Goal: Information Seeking & Learning: Learn about a topic

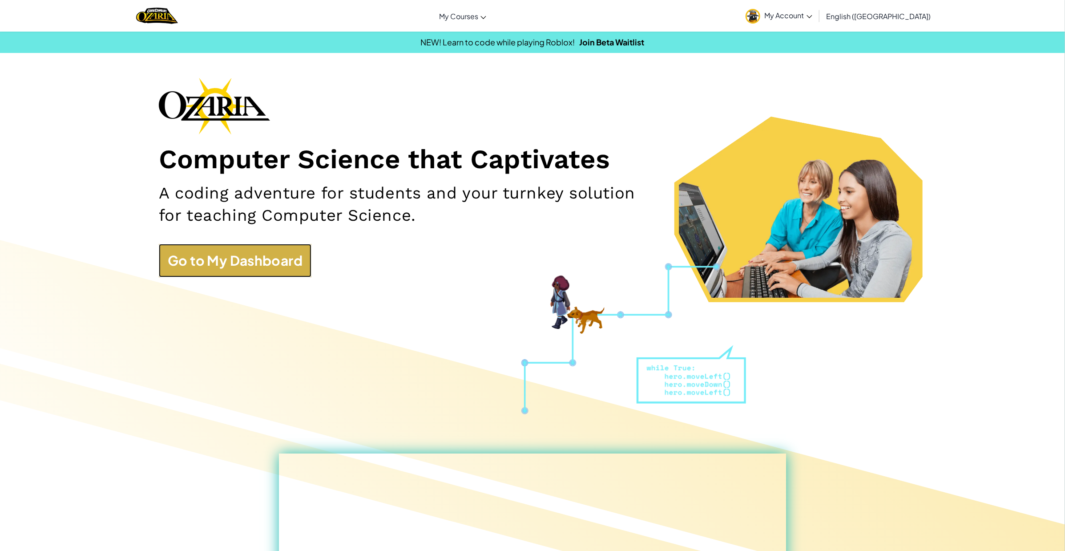
click at [273, 256] on link "Go to My Dashboard" at bounding box center [235, 260] width 153 height 33
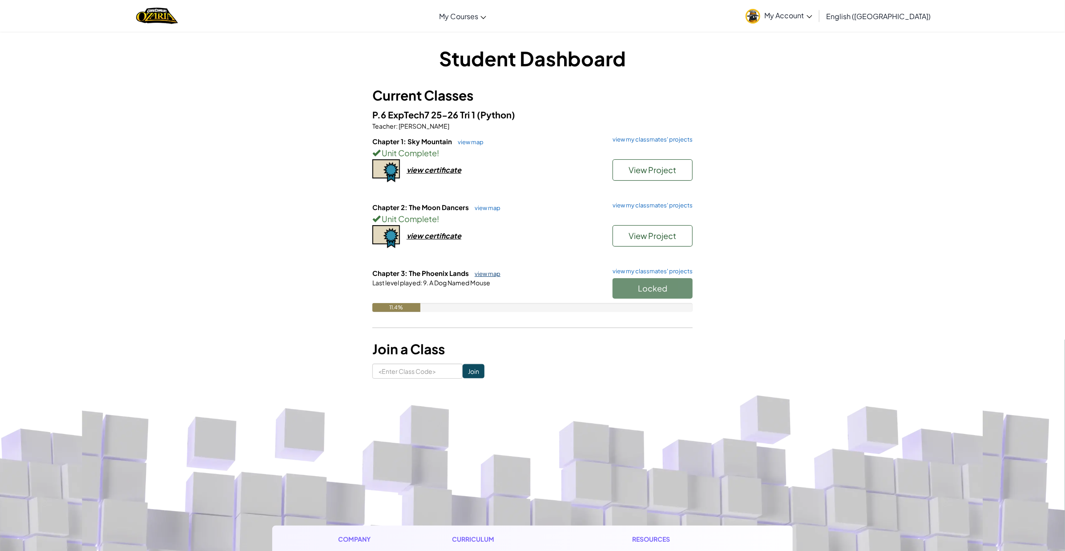
click at [484, 275] on link "view map" at bounding box center [485, 273] width 30 height 7
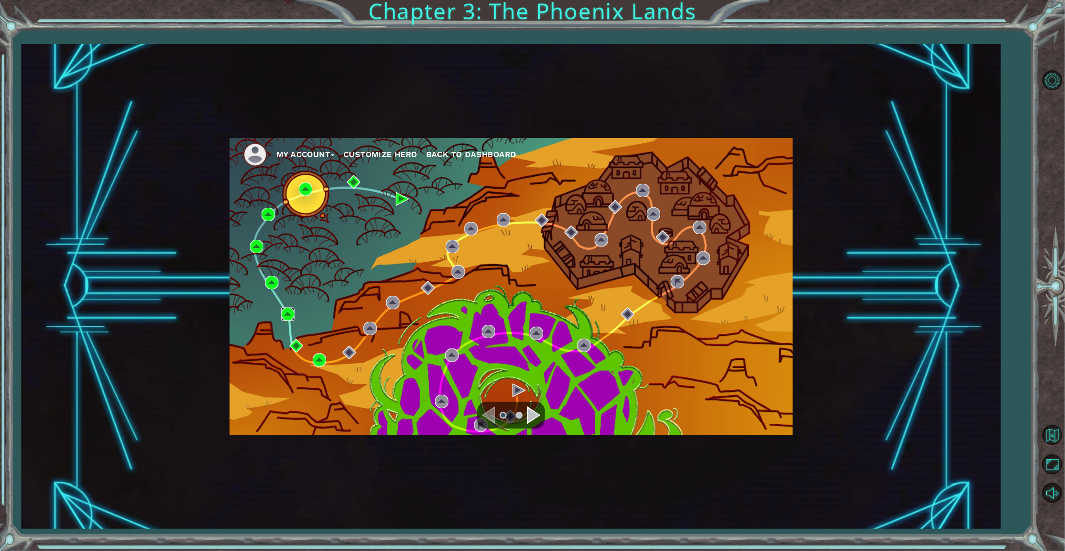
click at [290, 310] on img at bounding box center [287, 313] width 13 height 13
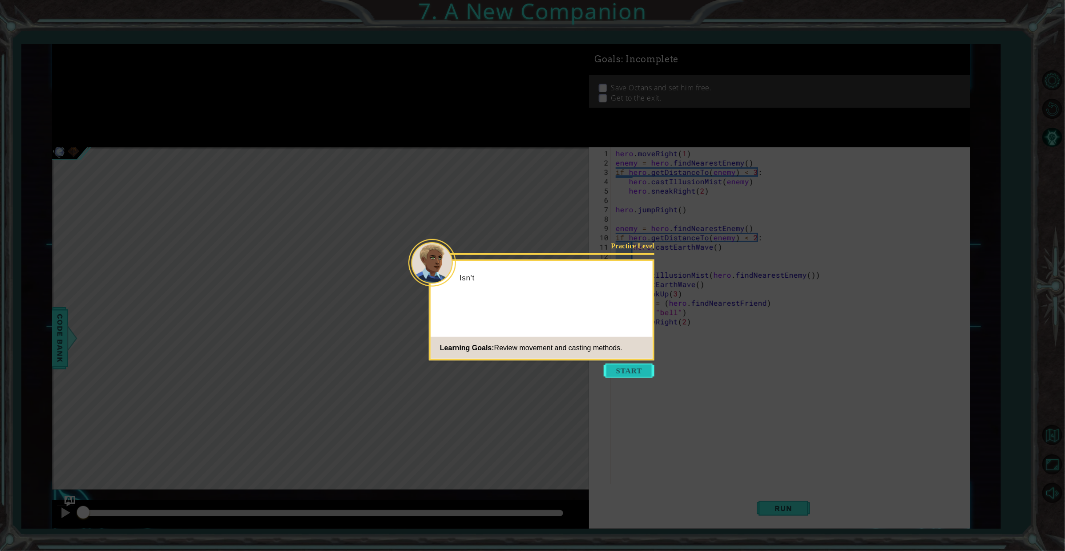
click at [637, 364] on button "Start" at bounding box center [629, 370] width 51 height 14
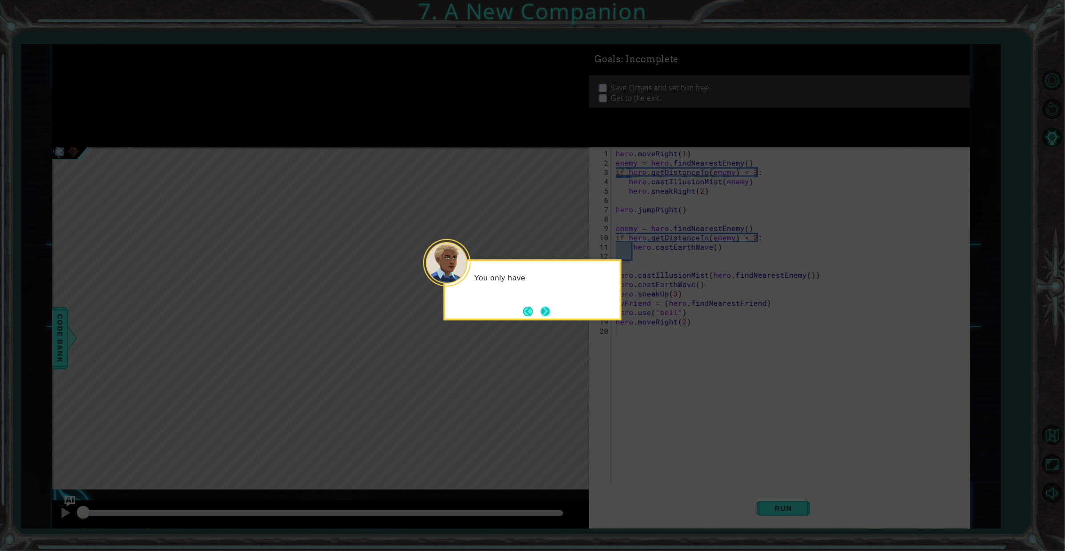
click at [544, 316] on button "Next" at bounding box center [545, 311] width 10 height 10
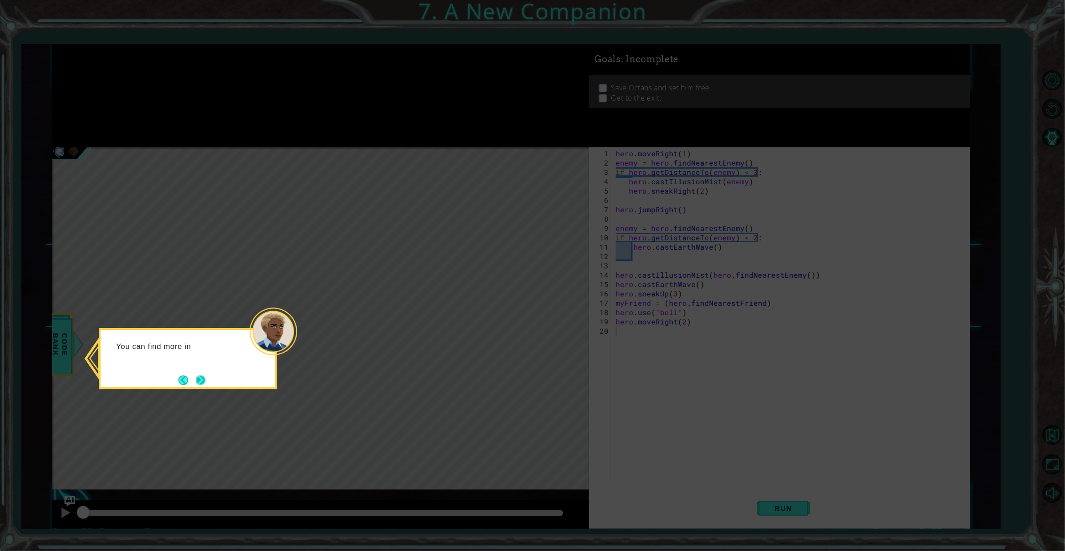
click at [202, 376] on button "Next" at bounding box center [201, 380] width 10 height 10
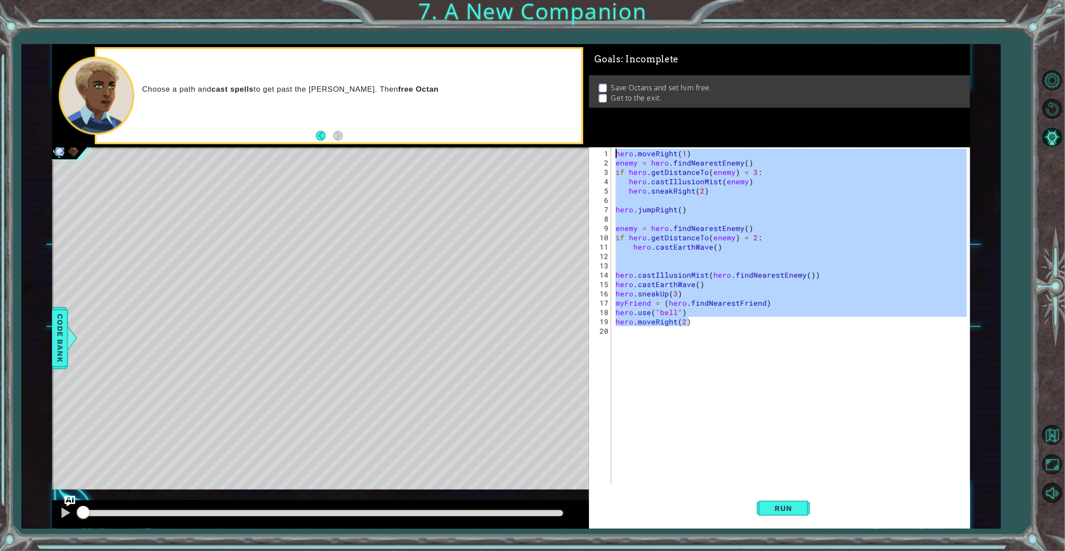
drag, startPoint x: 672, startPoint y: 315, endPoint x: 589, endPoint y: 148, distance: 186.8
click at [589, 148] on div "1 2 3 4 5 6 7 8 9 10 11 12 13 14 15 16 17 18 19 20 hero . moveRight ( 1 ) enemy…" at bounding box center [778, 315] width 378 height 336
type textarea "hero.moveRight(1) enemy = hero.findNearestEnemy()"
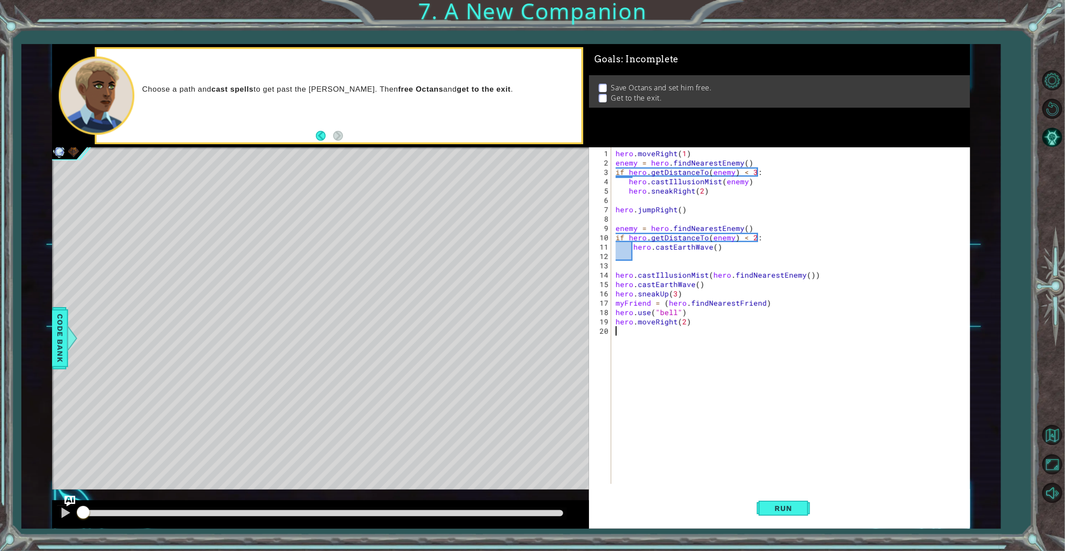
drag, startPoint x: 749, startPoint y: 381, endPoint x: 818, endPoint y: 421, distance: 80.1
click at [752, 382] on div "hero . moveRight ( 1 ) enemy = hero . findNearestEnemy ( ) if hero . getDistanc…" at bounding box center [792, 326] width 357 height 355
click at [793, 510] on span "Run" at bounding box center [782, 507] width 35 height 9
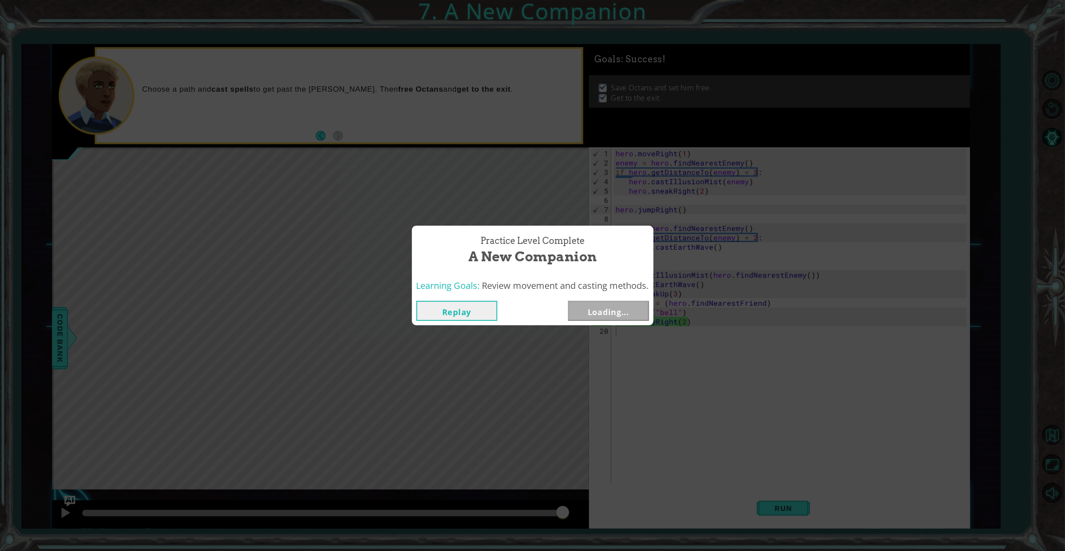
drag, startPoint x: 115, startPoint y: 513, endPoint x: 570, endPoint y: 528, distance: 455.2
click at [576, 529] on body "1 ההההההההההההההההההההההההההההההההההההההההההההההההההההההההההההההההההההההההההההה…" at bounding box center [532, 275] width 1065 height 551
click at [605, 306] on button "Next" at bounding box center [608, 311] width 81 height 20
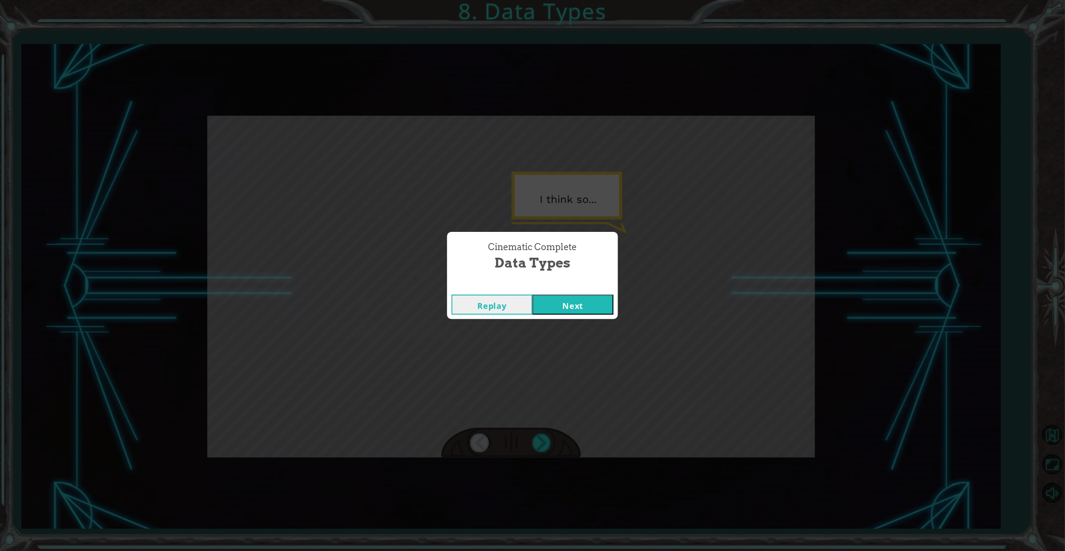
click at [590, 309] on button "Next" at bounding box center [572, 304] width 81 height 20
